Goal: Information Seeking & Learning: Learn about a topic

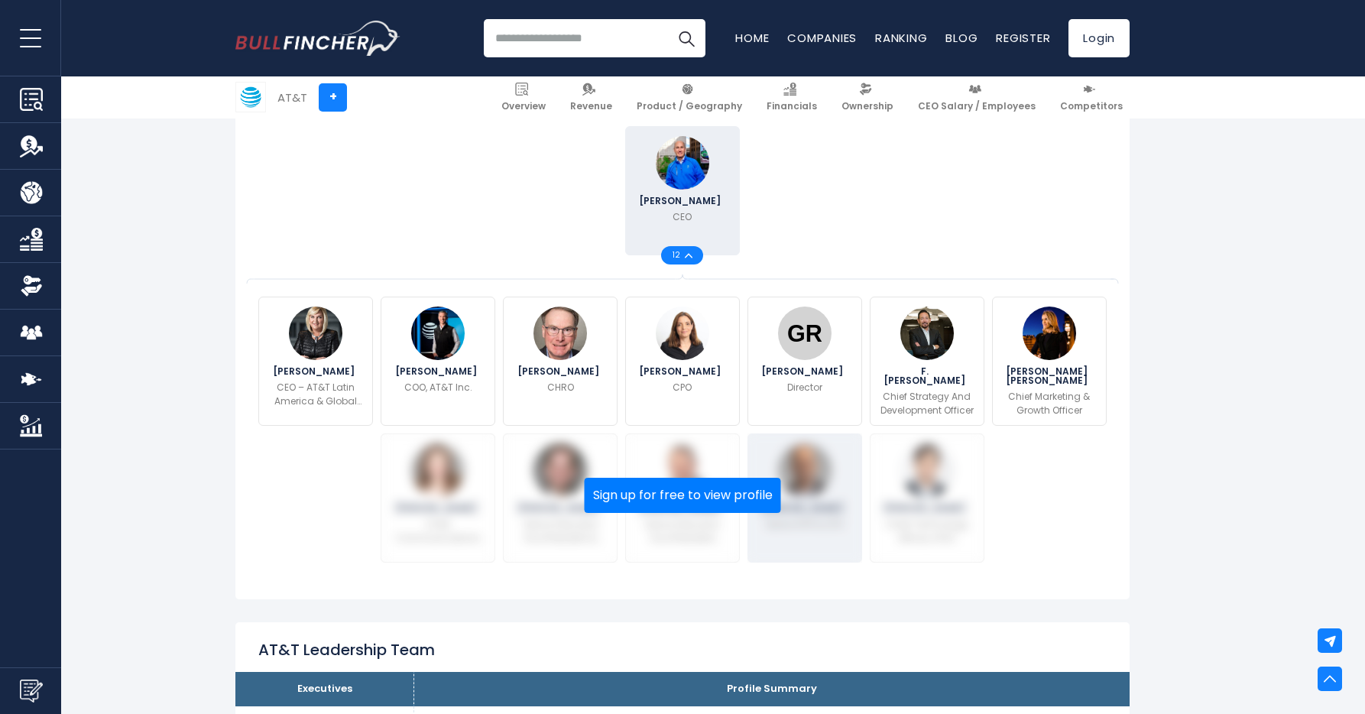
scroll to position [385, 0]
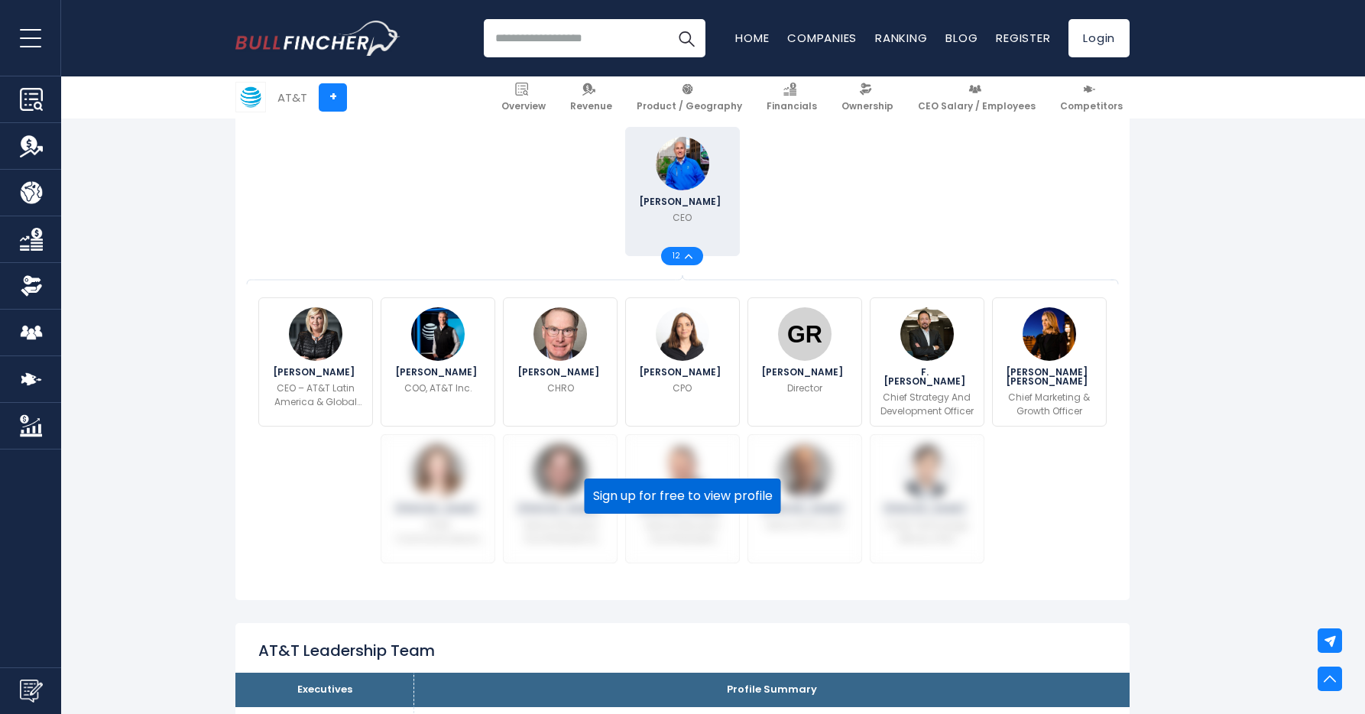
click at [670, 497] on button "Sign up for free to view profile" at bounding box center [683, 496] width 196 height 35
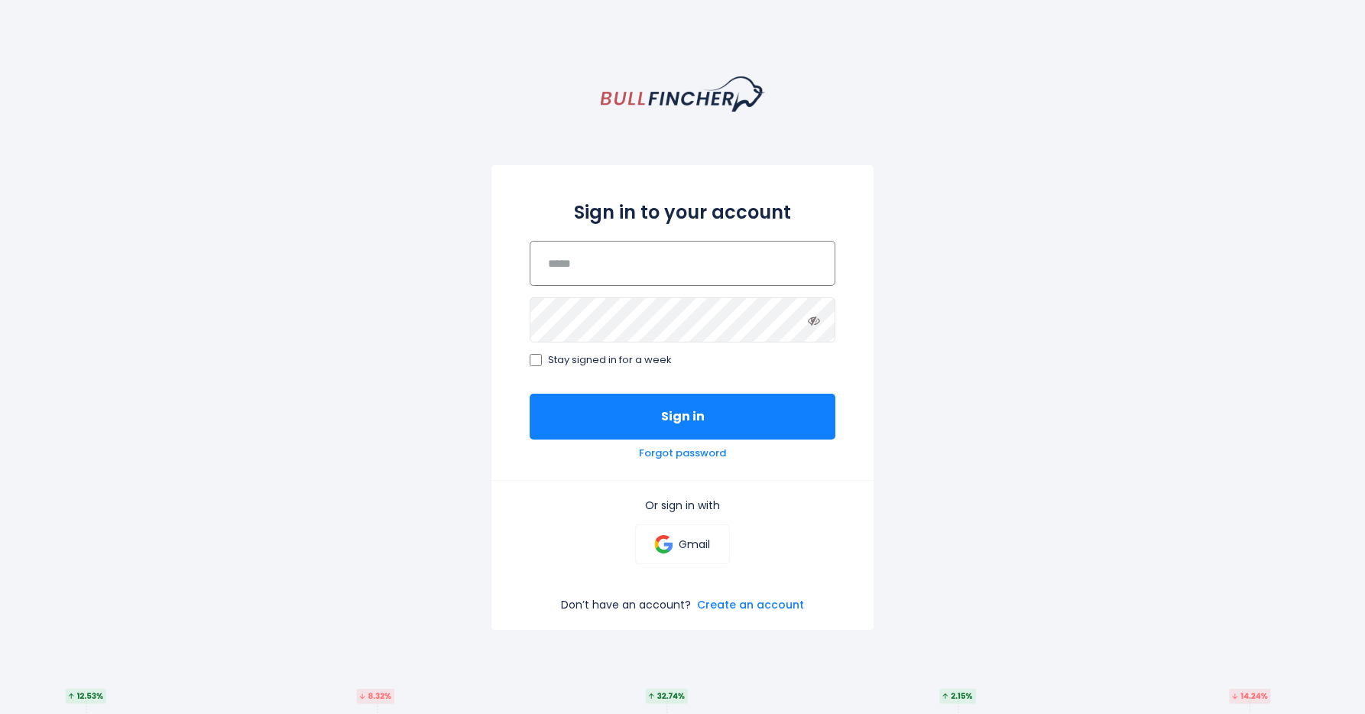
click at [688, 268] on input "email" at bounding box center [683, 263] width 306 height 45
type input "**********"
drag, startPoint x: 674, startPoint y: 548, endPoint x: 930, endPoint y: 504, distance: 259.2
click at [674, 548] on link "Gmail" at bounding box center [682, 544] width 94 height 40
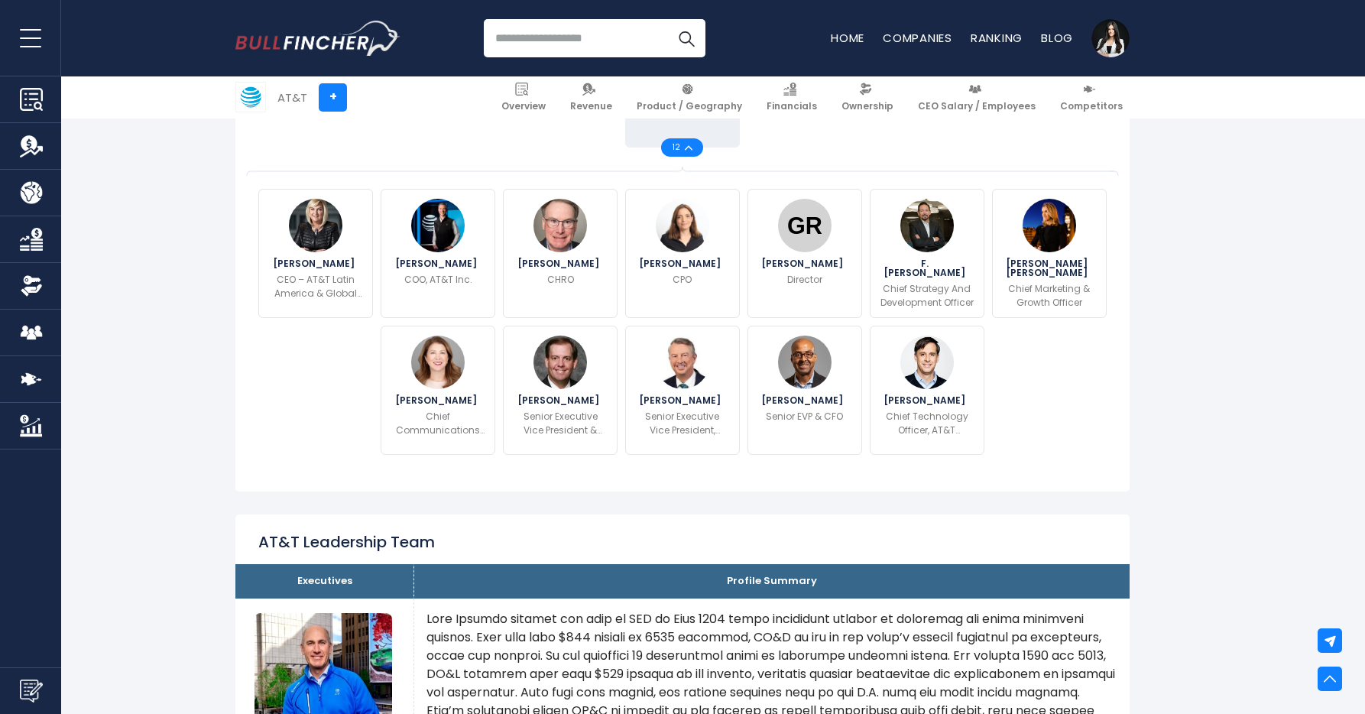
scroll to position [498, 0]
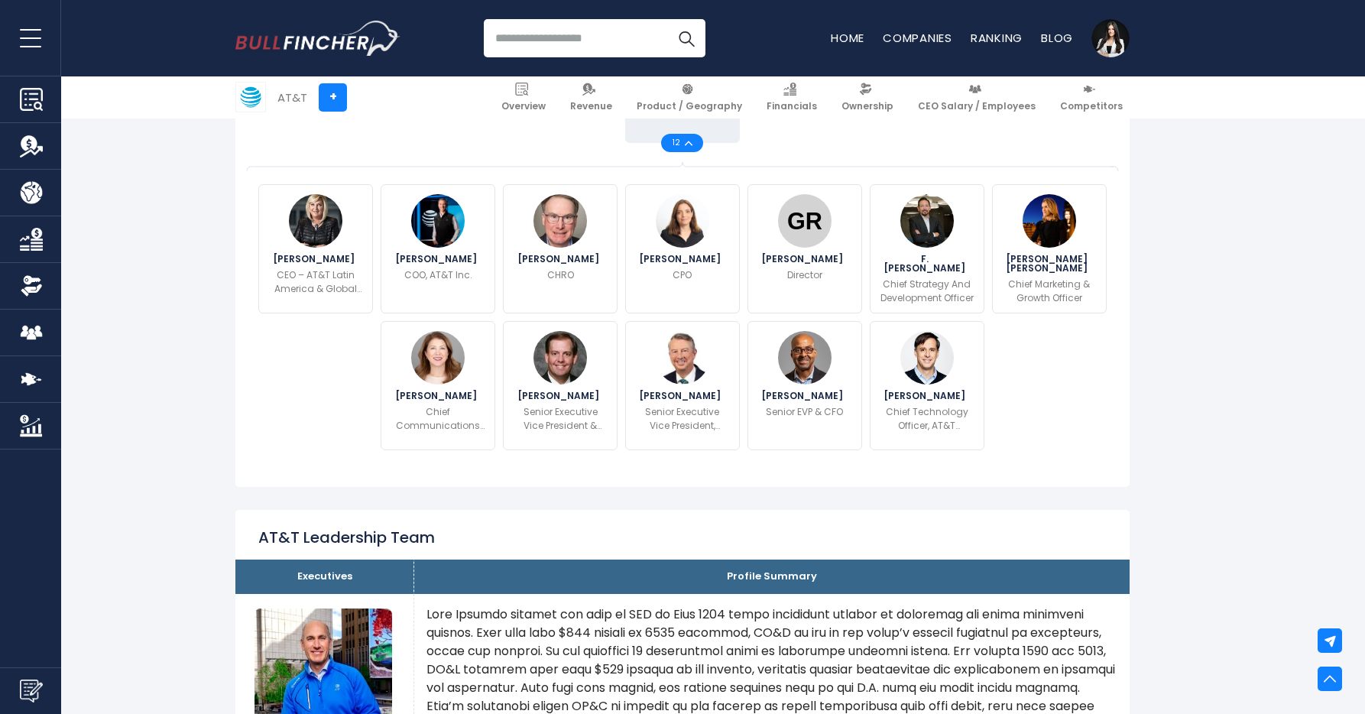
click at [689, 141] on img at bounding box center [689, 143] width 8 height 5
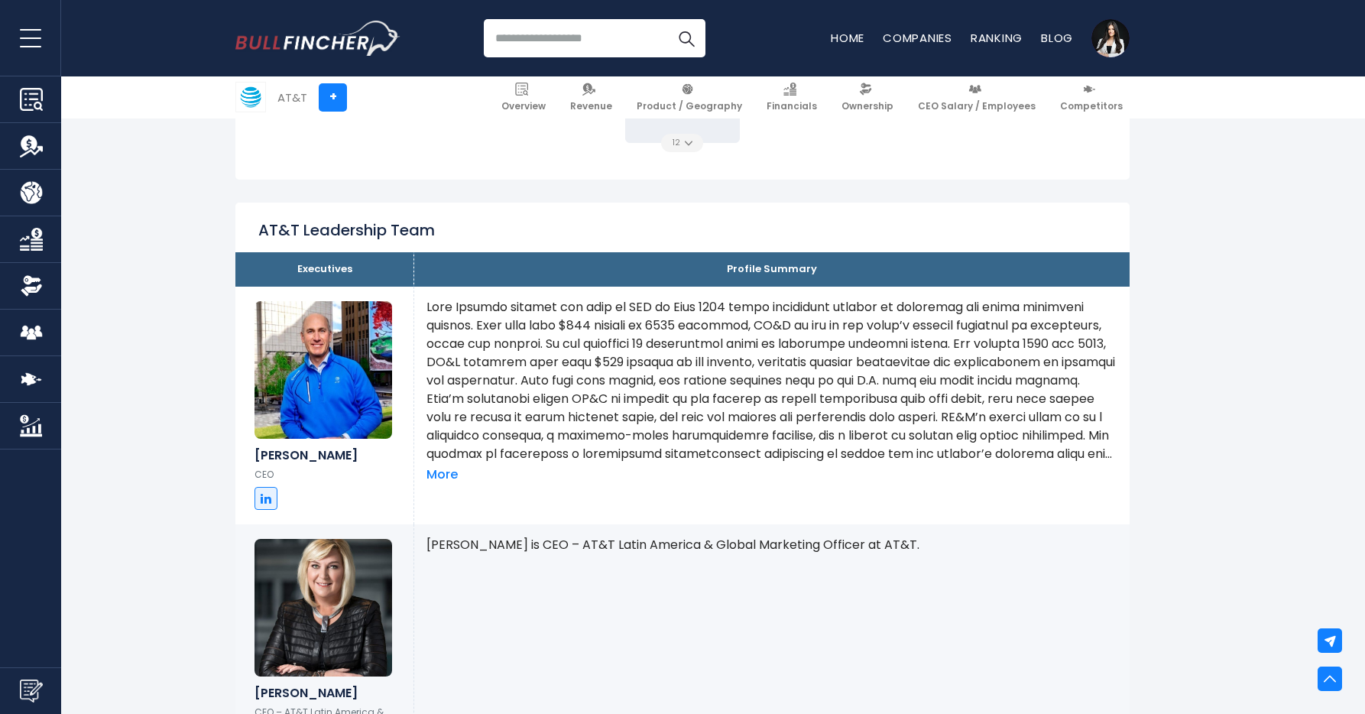
click at [689, 146] on div "12" at bounding box center [682, 143] width 42 height 18
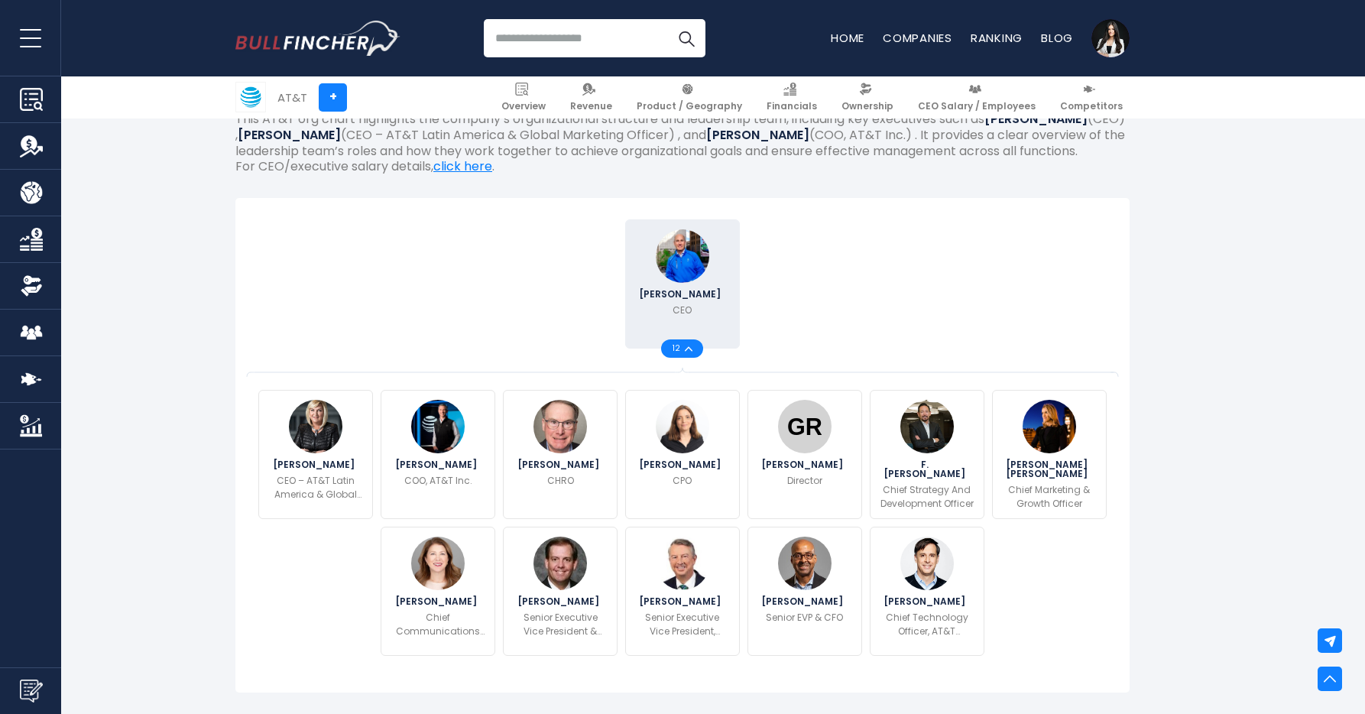
scroll to position [294, 0]
click at [954, 320] on div "John Stankey CEO 12" at bounding box center [683, 283] width 856 height 137
